Goal: Browse casually: Explore the website without a specific task or goal

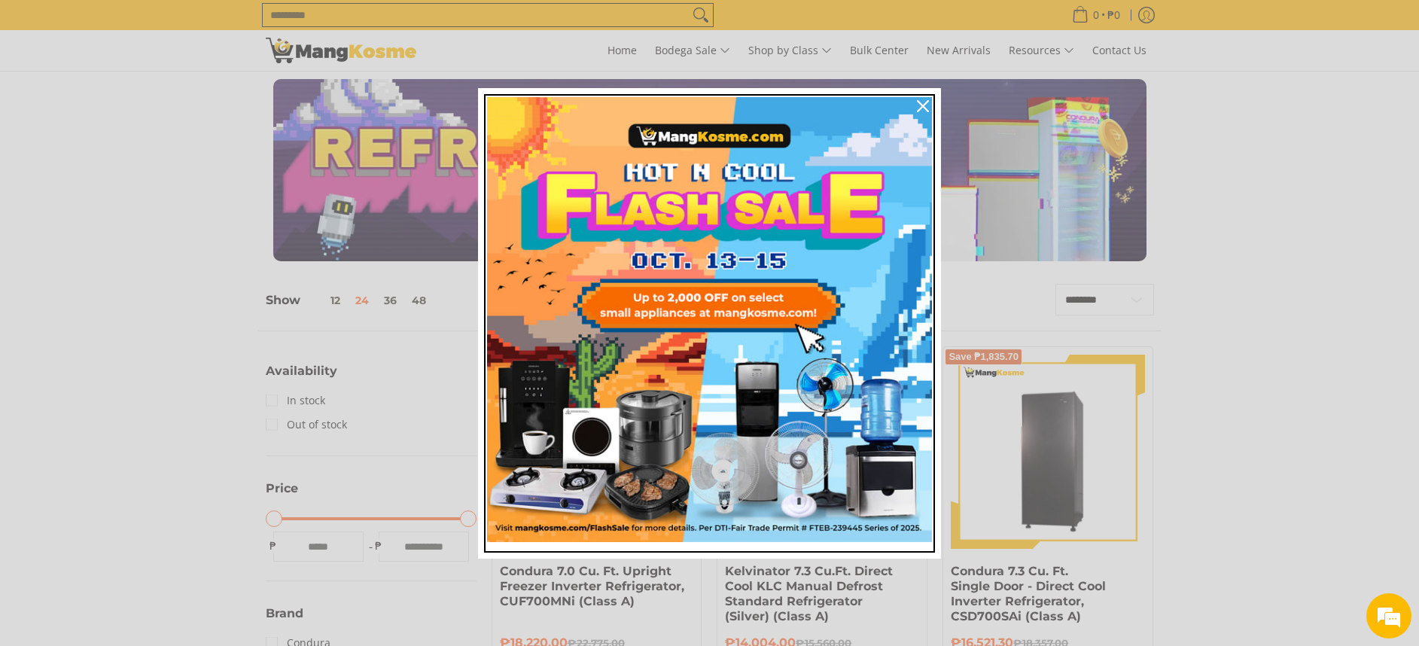
click at [826, 295] on img "Marketing offer form" at bounding box center [709, 319] width 445 height 445
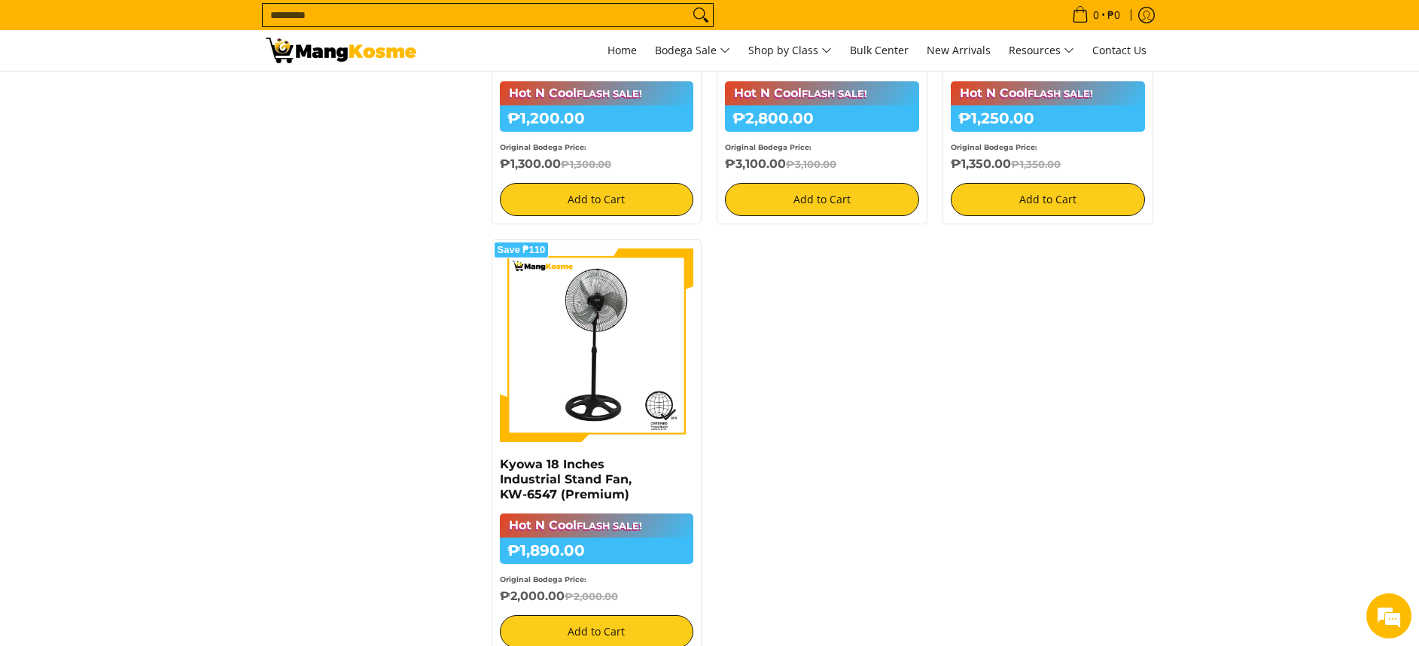
scroll to position [1355, 0]
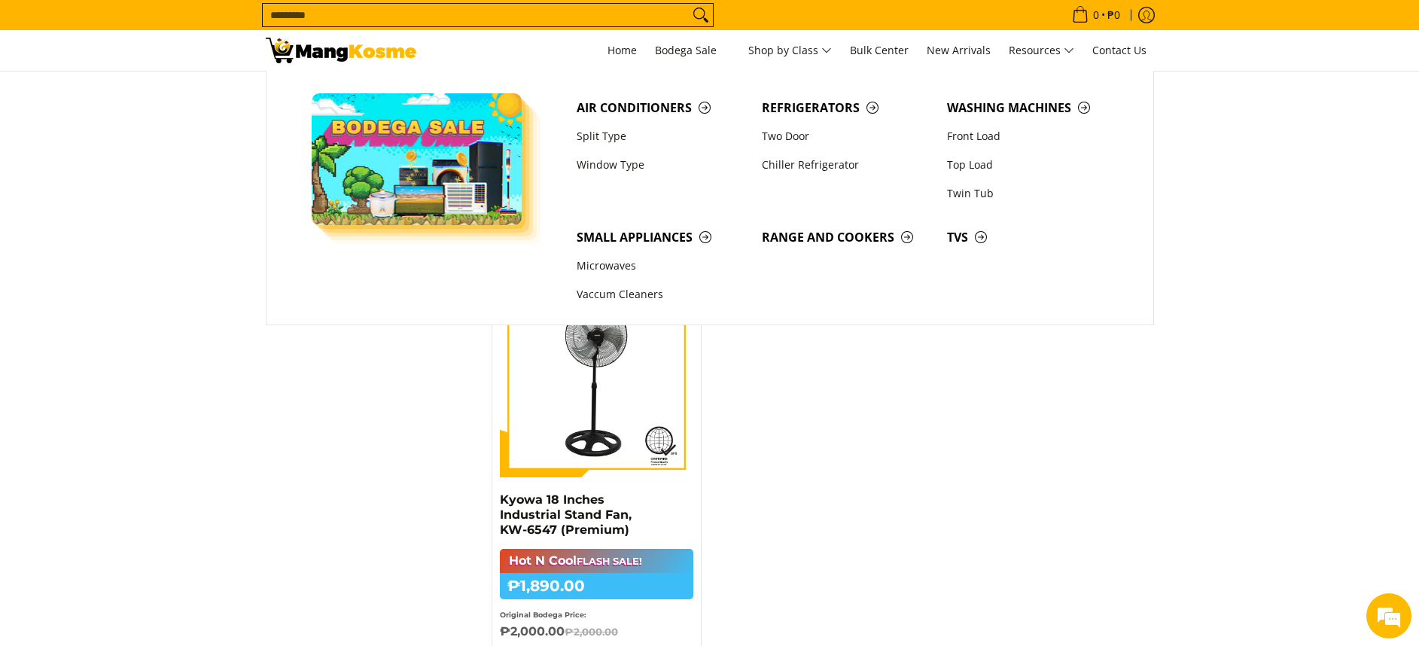
click at [315, 51] on img at bounding box center [341, 51] width 151 height 26
